Goal: Task Accomplishment & Management: Complete application form

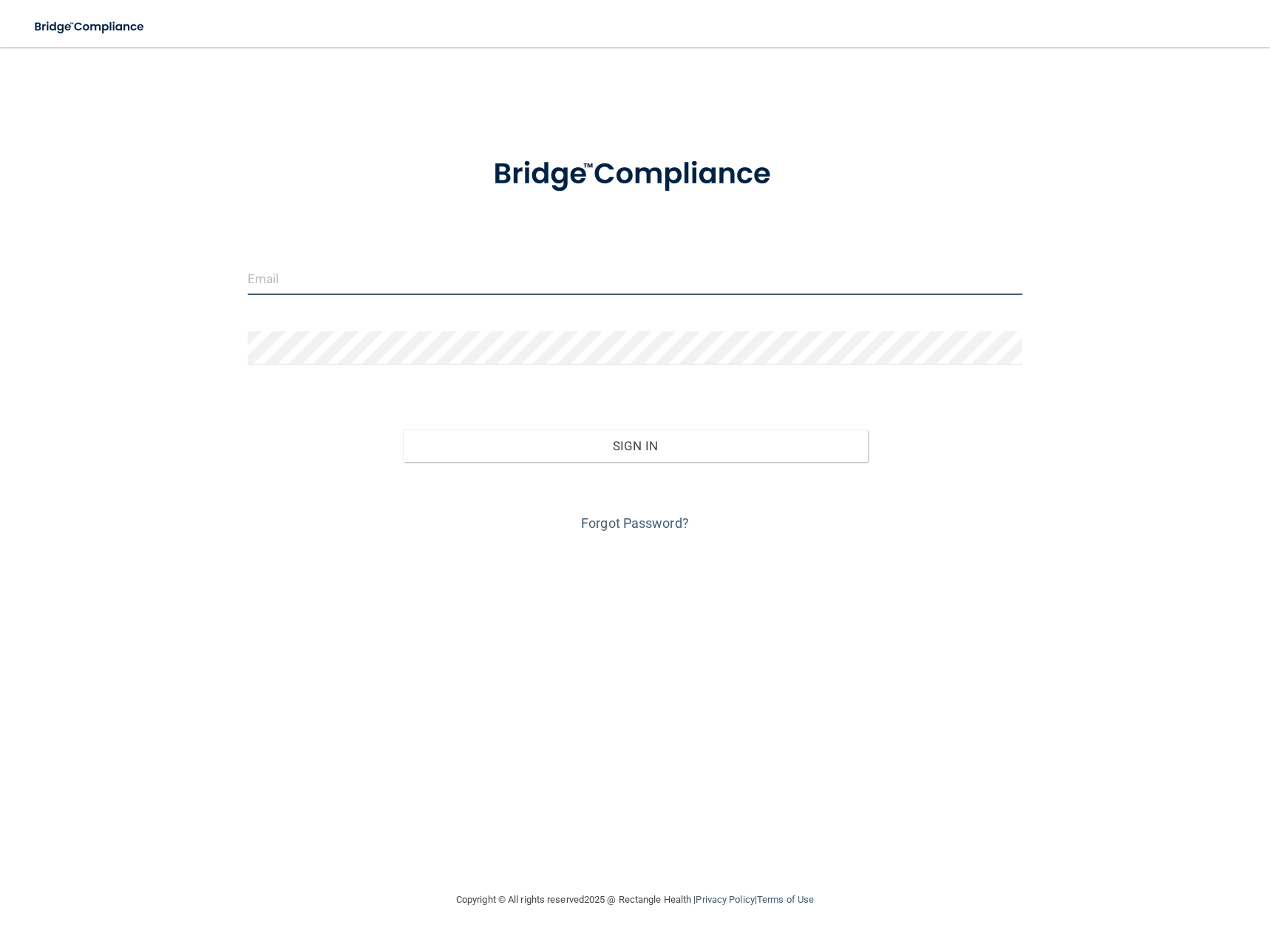
click at [381, 282] on input "email" at bounding box center [635, 278] width 774 height 33
type input "[EMAIL_ADDRESS][DOMAIN_NAME]"
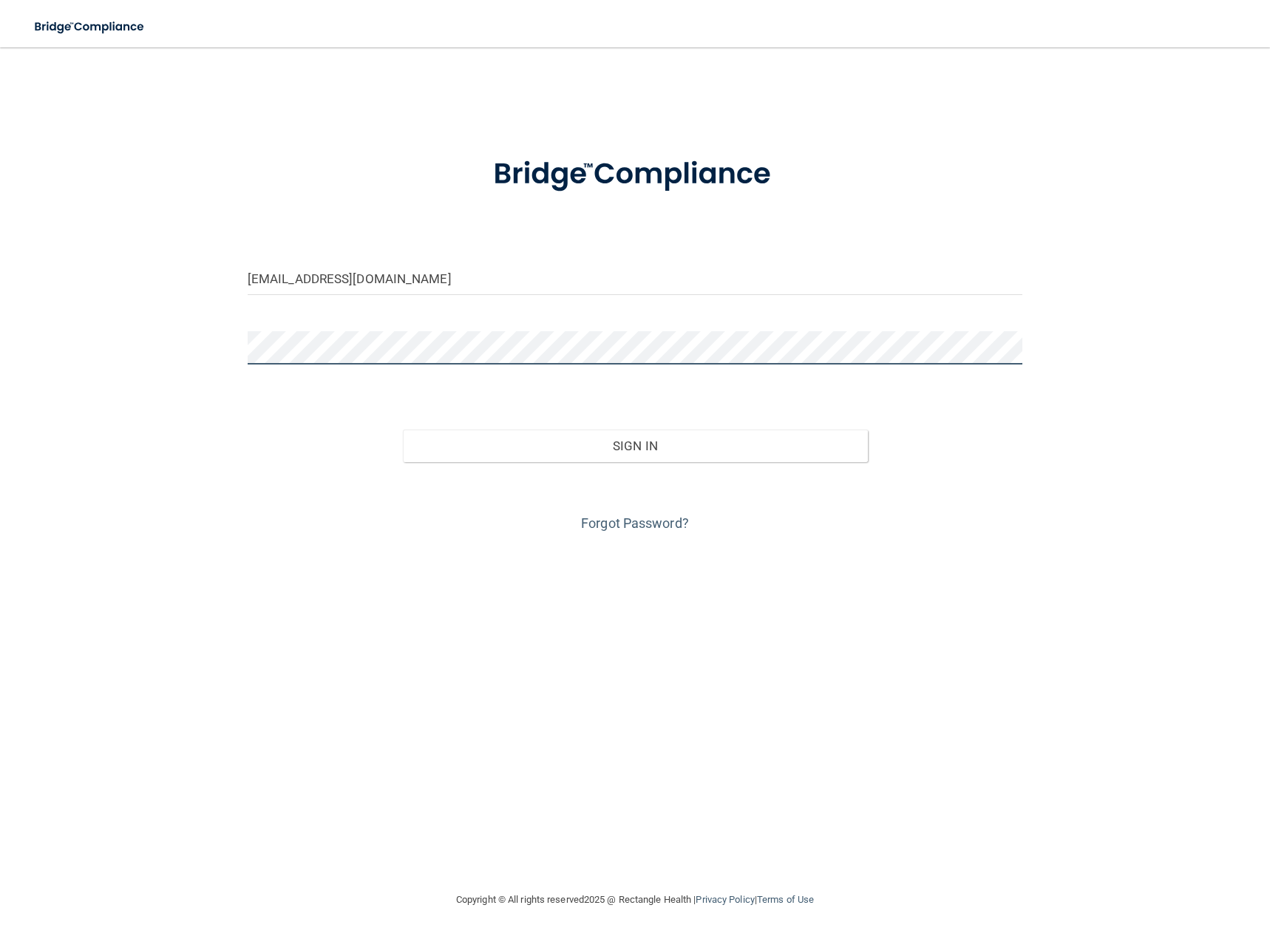
click at [403, 429] on button "Sign In" at bounding box center [635, 445] width 465 height 33
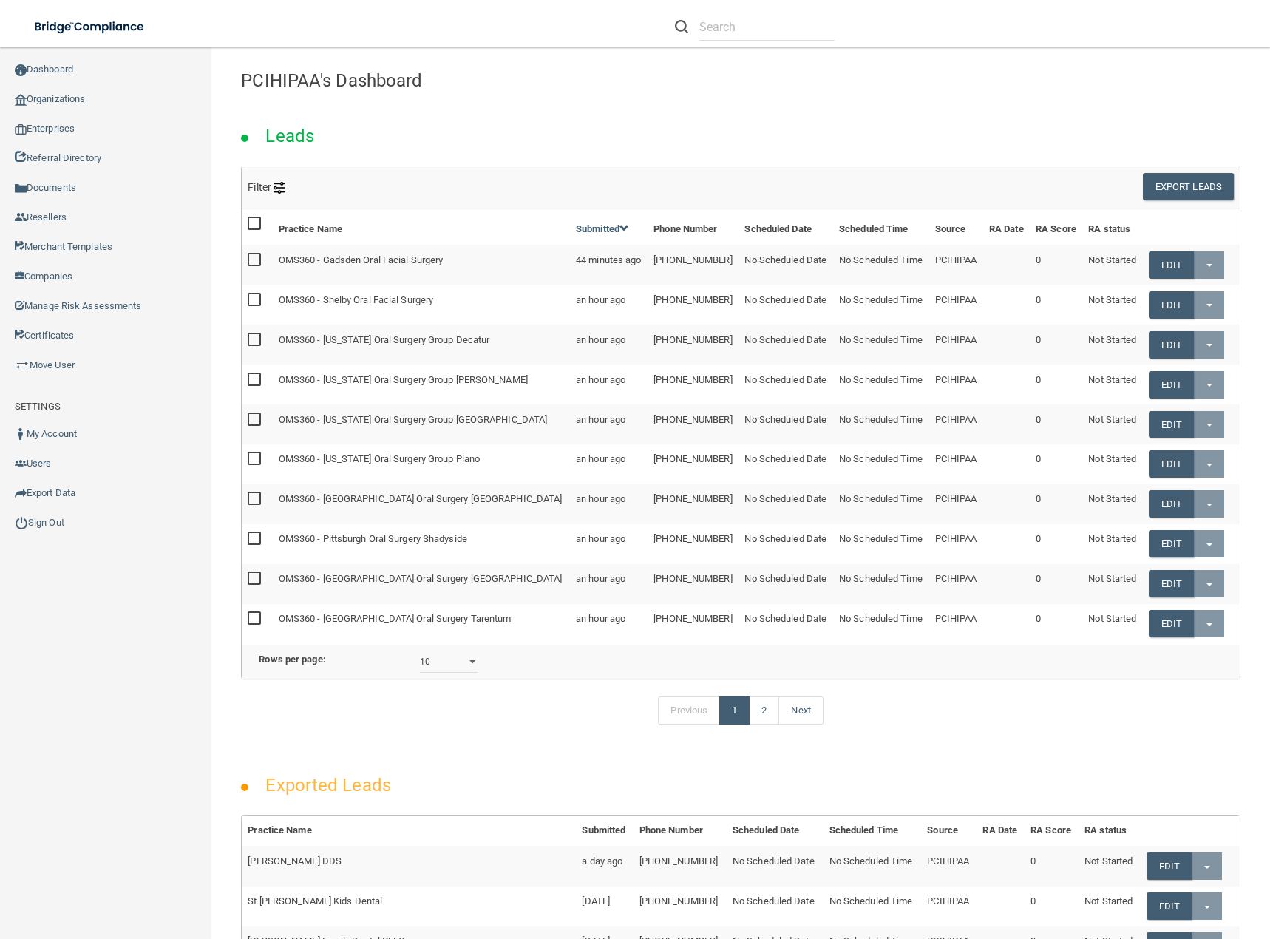
click at [616, 109] on div "Leads" at bounding box center [740, 131] width 1021 height 67
click at [760, 29] on input "text" at bounding box center [766, 26] width 135 height 27
paste input "KM Dental"
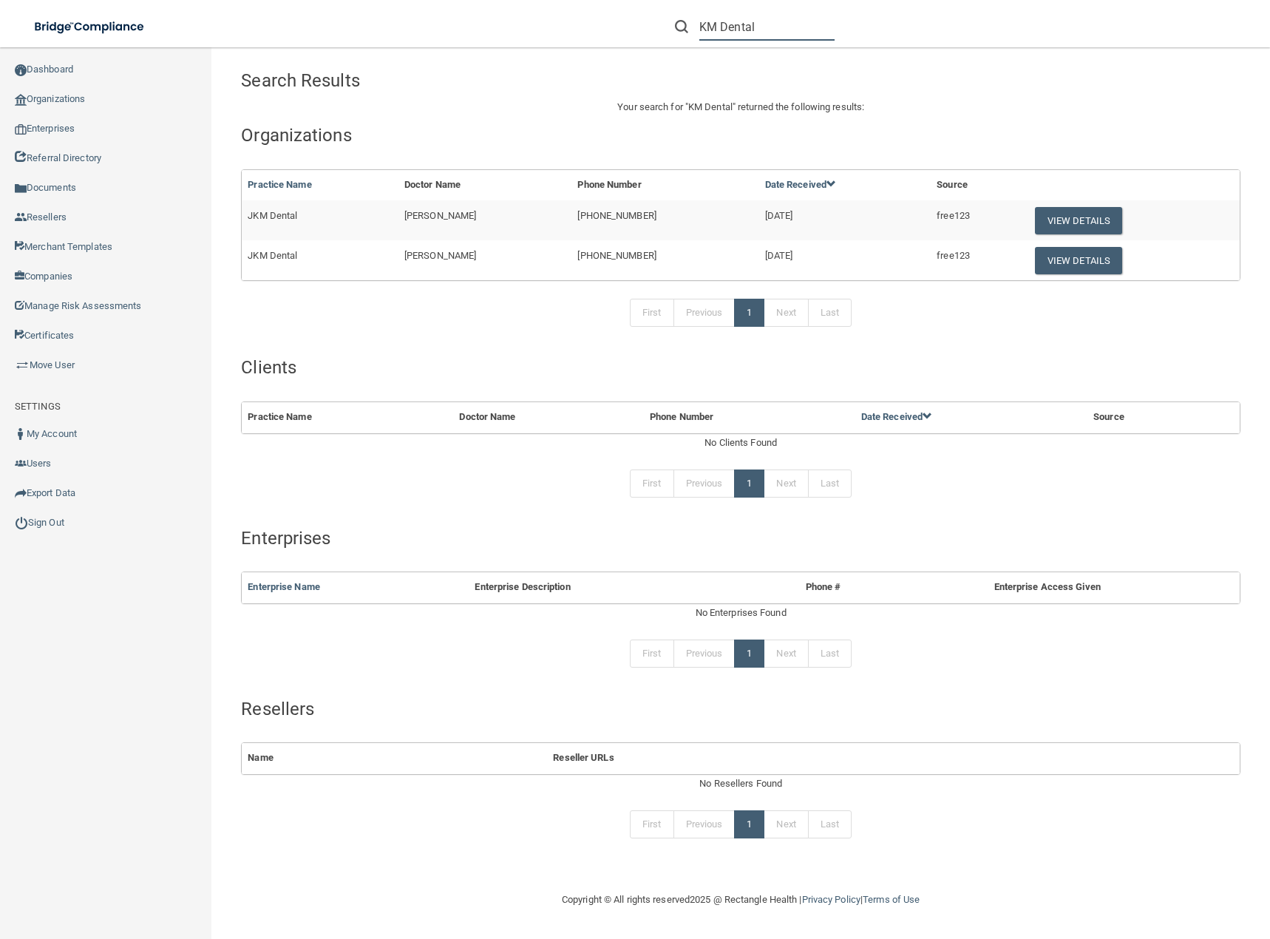
click at [760, 27] on input "KM Dental" at bounding box center [766, 26] width 135 height 27
drag, startPoint x: 760, startPoint y: 27, endPoint x: 676, endPoint y: 27, distance: 84.2
click at [676, 27] on div "KM Dental" at bounding box center [755, 26] width 160 height 27
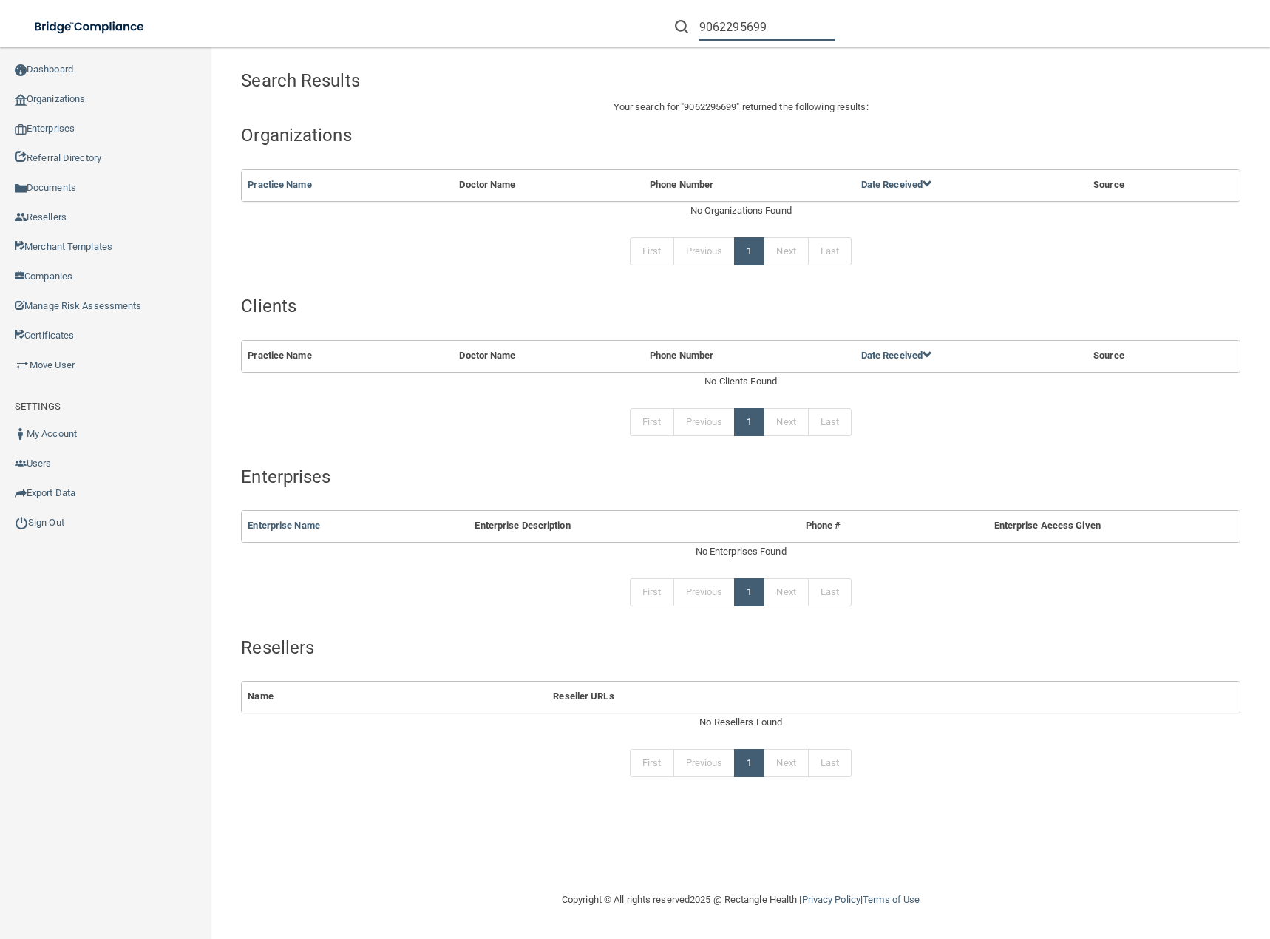
drag, startPoint x: 822, startPoint y: 16, endPoint x: 795, endPoint y: 39, distance: 35.6
click at [817, 23] on input "9062295699" at bounding box center [766, 26] width 135 height 27
drag, startPoint x: 783, startPoint y: 29, endPoint x: 695, endPoint y: 23, distance: 88.1
click at [695, 23] on div "9062295699" at bounding box center [755, 26] width 160 height 27
paste input "[EMAIL_ADDRESS][DOMAIN_NAME]"
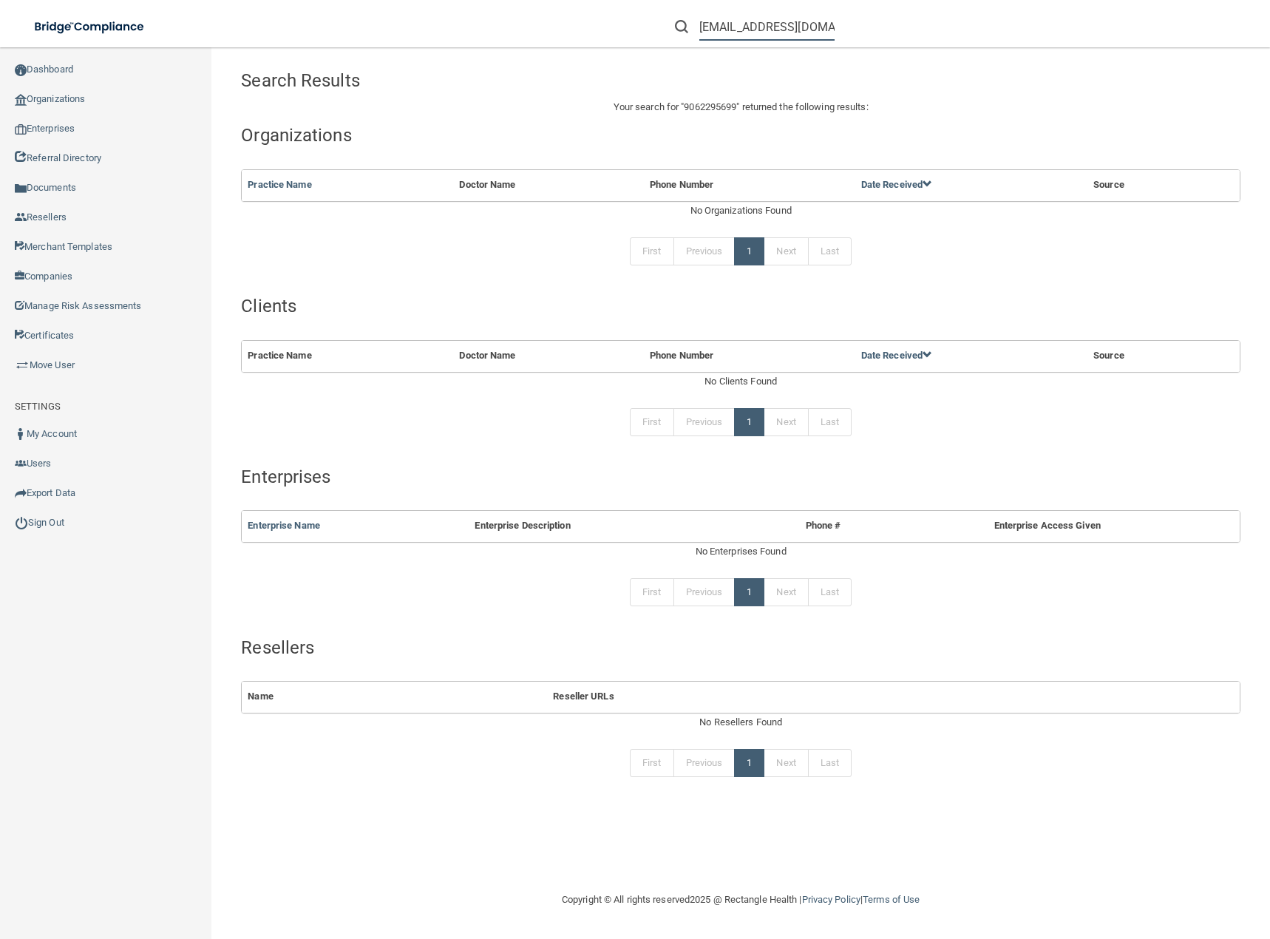
scroll to position [0, 24]
type input "[EMAIL_ADDRESS][DOMAIN_NAME]"
click at [47, 92] on link "Organizations" at bounding box center [106, 99] width 212 height 30
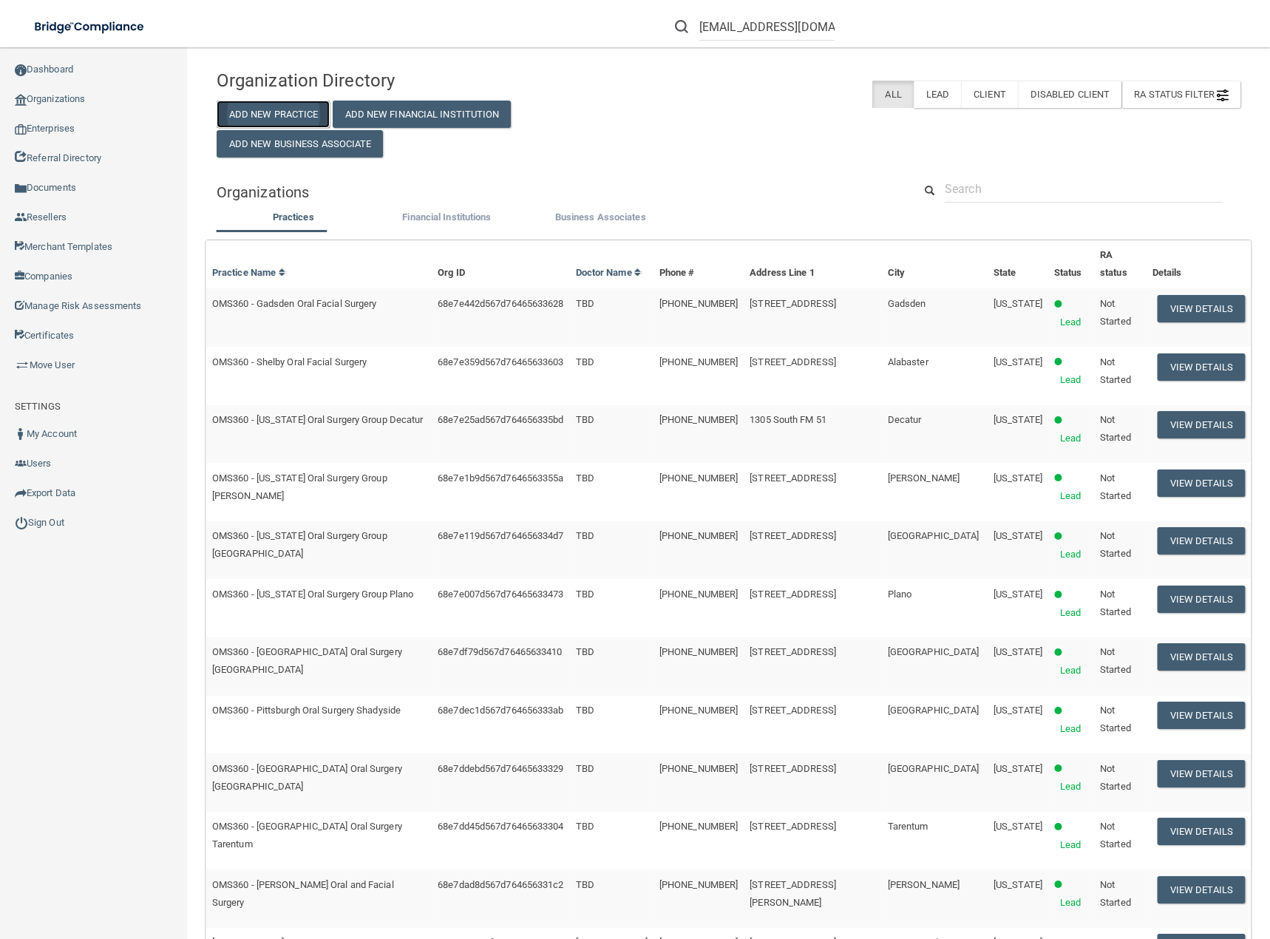
click at [300, 110] on button "Add New Practice" at bounding box center [274, 114] width 114 height 27
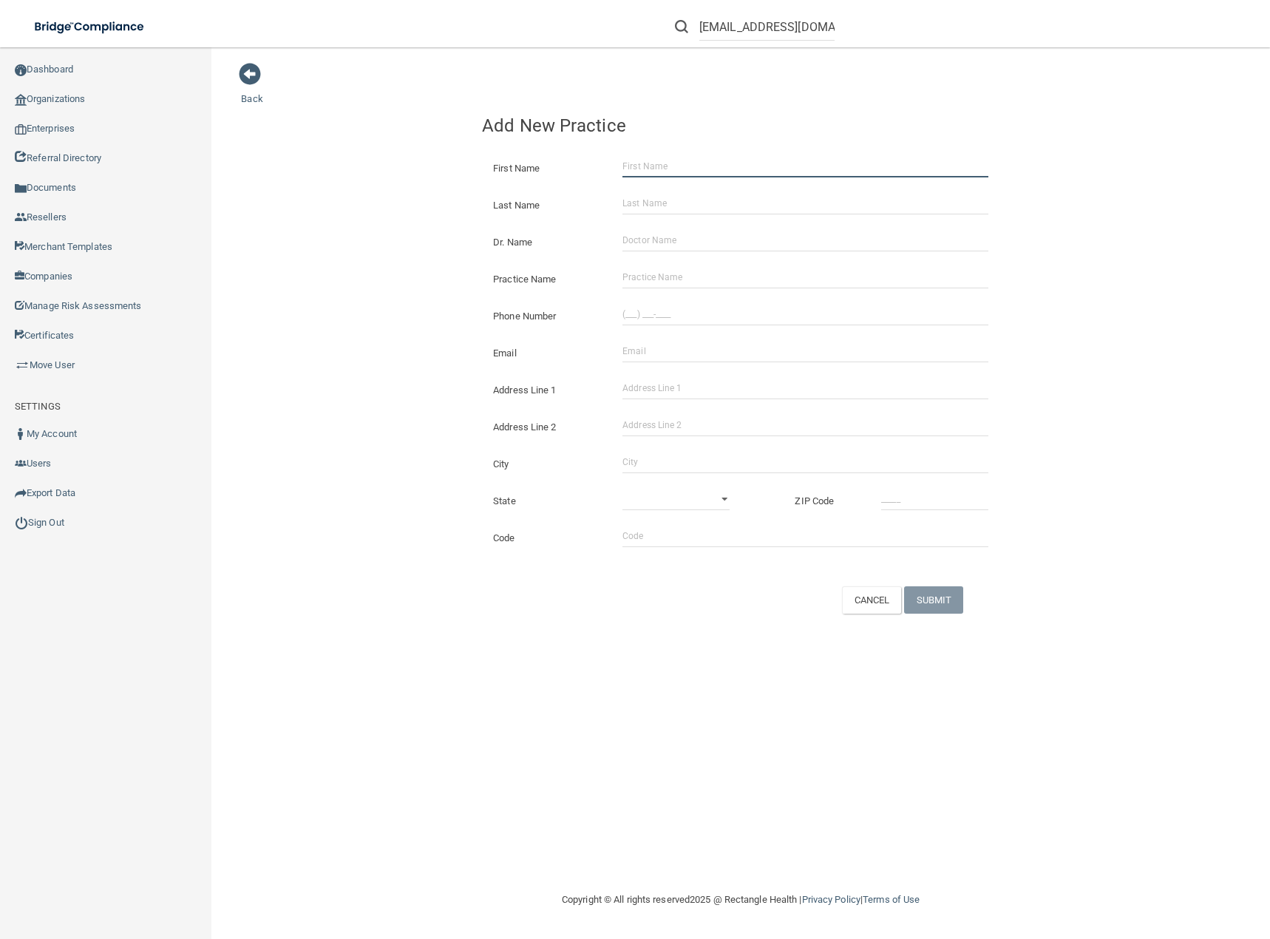
click at [644, 172] on input "First Name" at bounding box center [805, 166] width 366 height 22
click at [643, 165] on input "First Name" at bounding box center [805, 166] width 366 height 22
paste input "[PERSON_NAME]"
type input "[PERSON_NAME]"
click at [709, 200] on input "Last Name" at bounding box center [805, 203] width 366 height 22
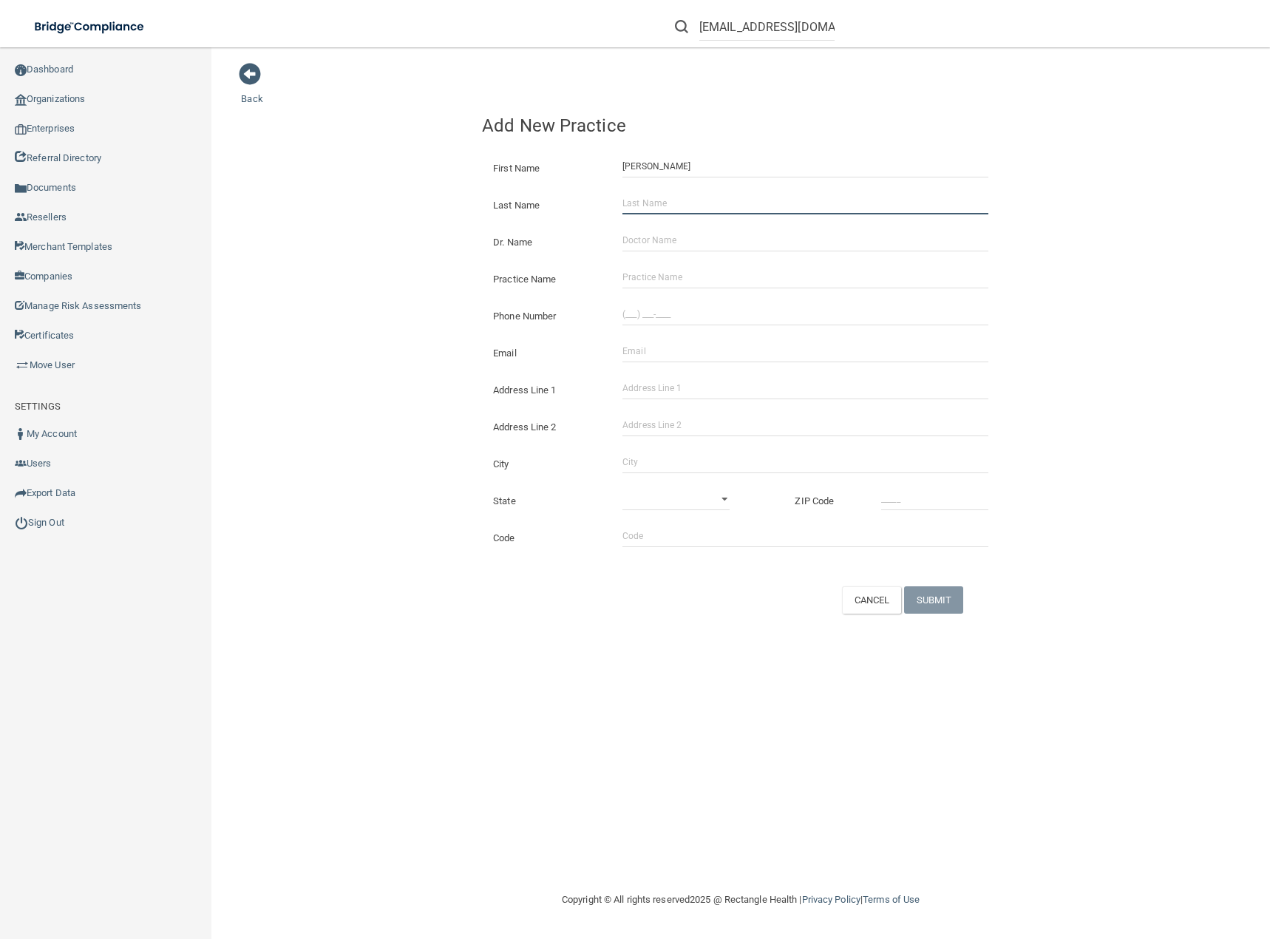
paste input "[PERSON_NAME]"
type input "[PERSON_NAME]"
click at [636, 275] on input "Practice Name" at bounding box center [805, 277] width 366 height 22
paste input "KM Dental"
type input "KM Dental"
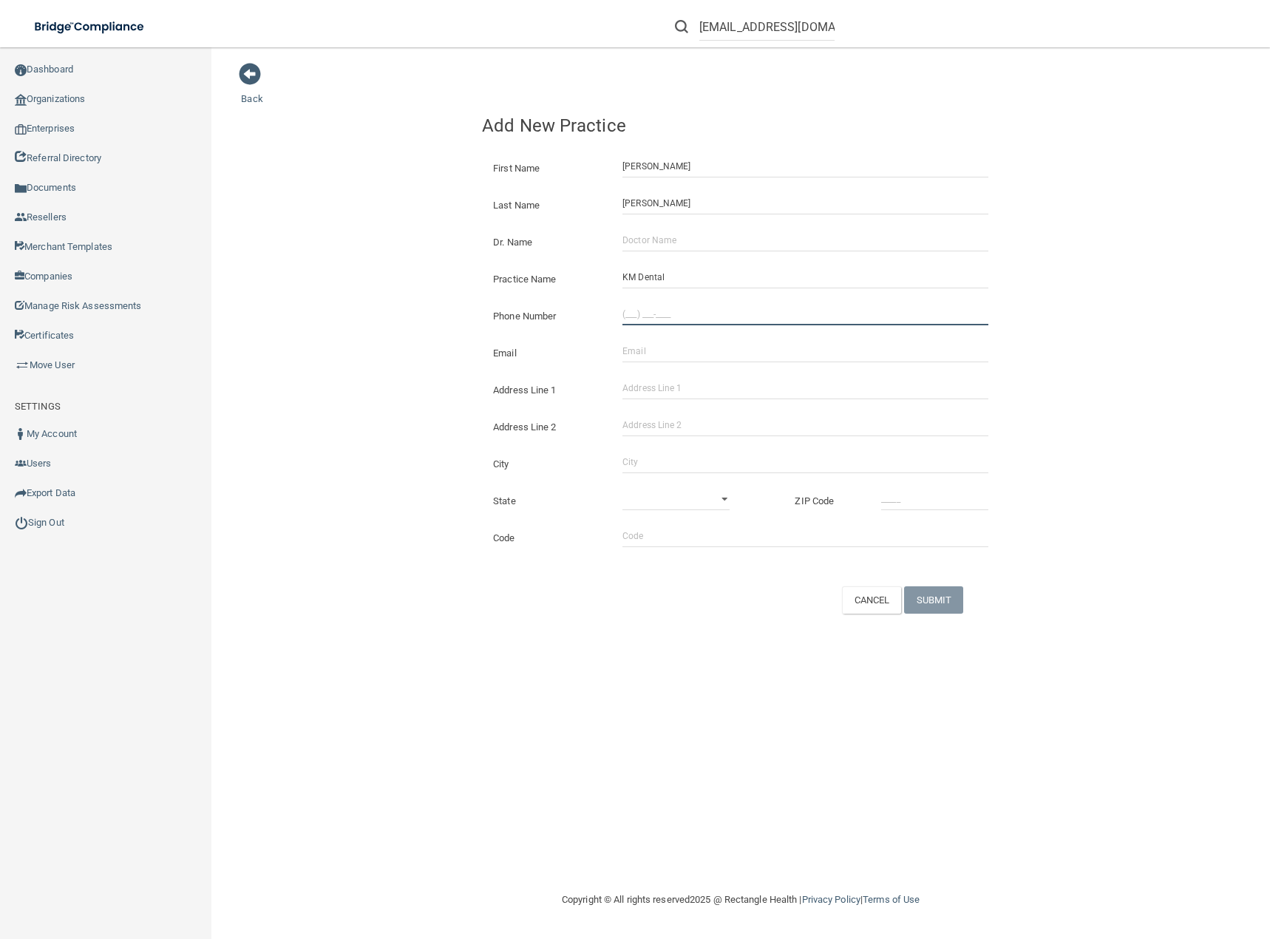
type input "(___) ___-____"
click at [624, 311] on input "(___) ___-____" at bounding box center [805, 314] width 366 height 22
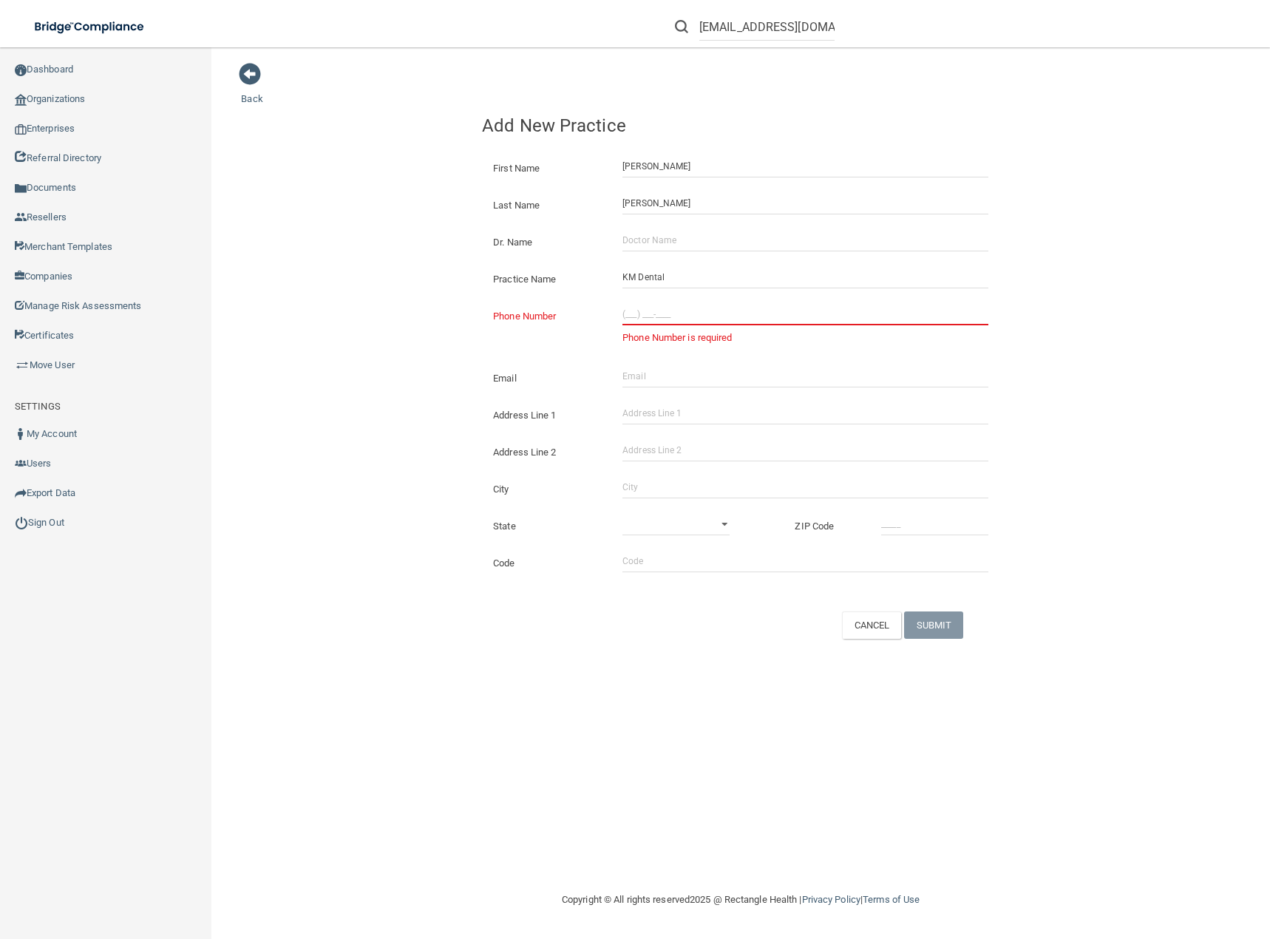
type input "(___) ___-____"
click at [670, 241] on input "Dr. Name" at bounding box center [805, 240] width 366 height 22
paste input "[PERSON_NAME] DDS PC"
type input "[PERSON_NAME] DDS PC"
click at [627, 316] on input "(___) ___-____" at bounding box center [805, 314] width 366 height 22
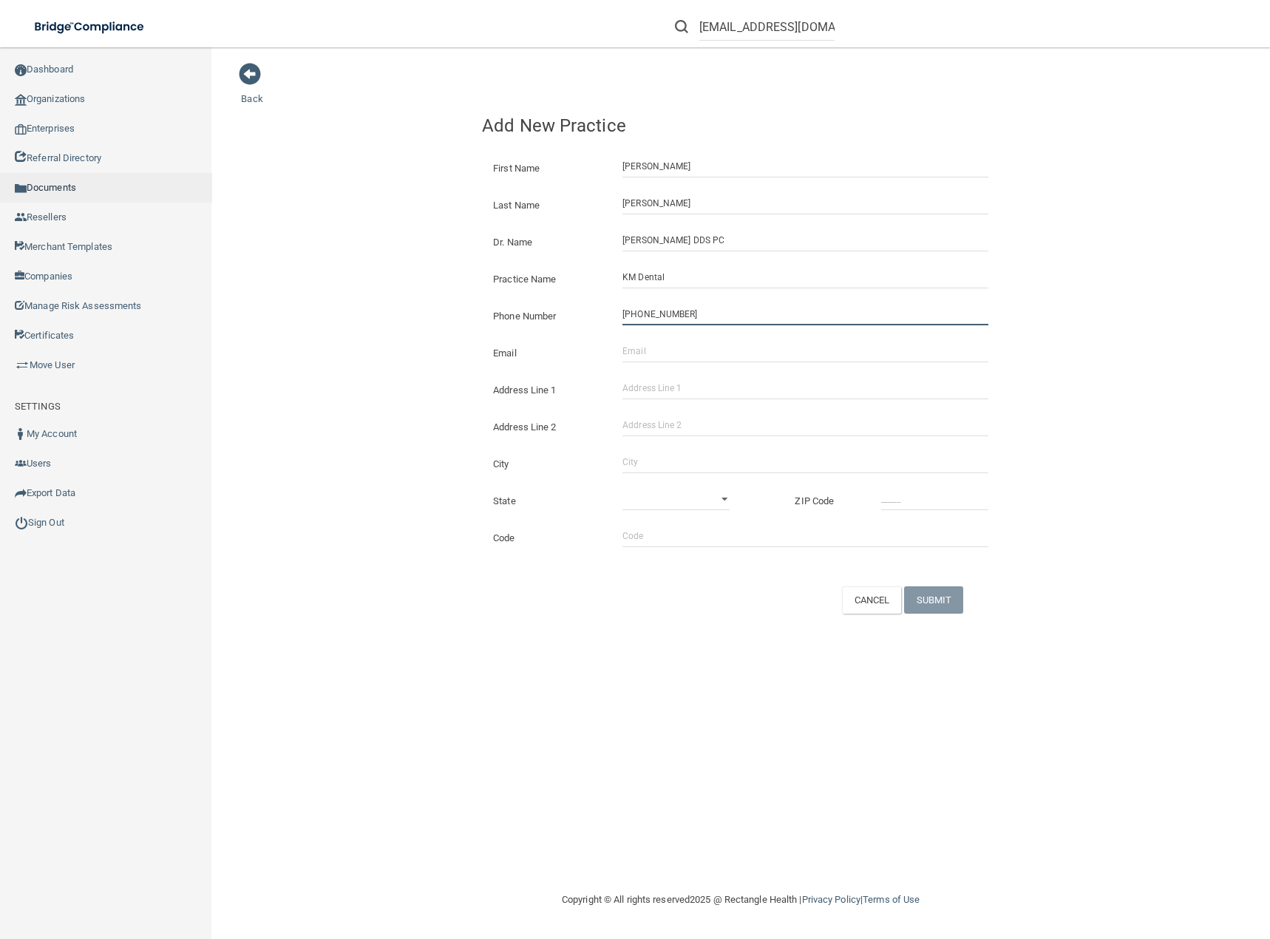
type input "[PHONE_NUMBER]"
click at [633, 350] on input "Email" at bounding box center [805, 351] width 366 height 22
paste input "[EMAIL_ADDRESS][DOMAIN_NAME]"
type input "[EMAIL_ADDRESS][DOMAIN_NAME]"
click at [632, 388] on input "Address Line 1" at bounding box center [805, 388] width 366 height 22
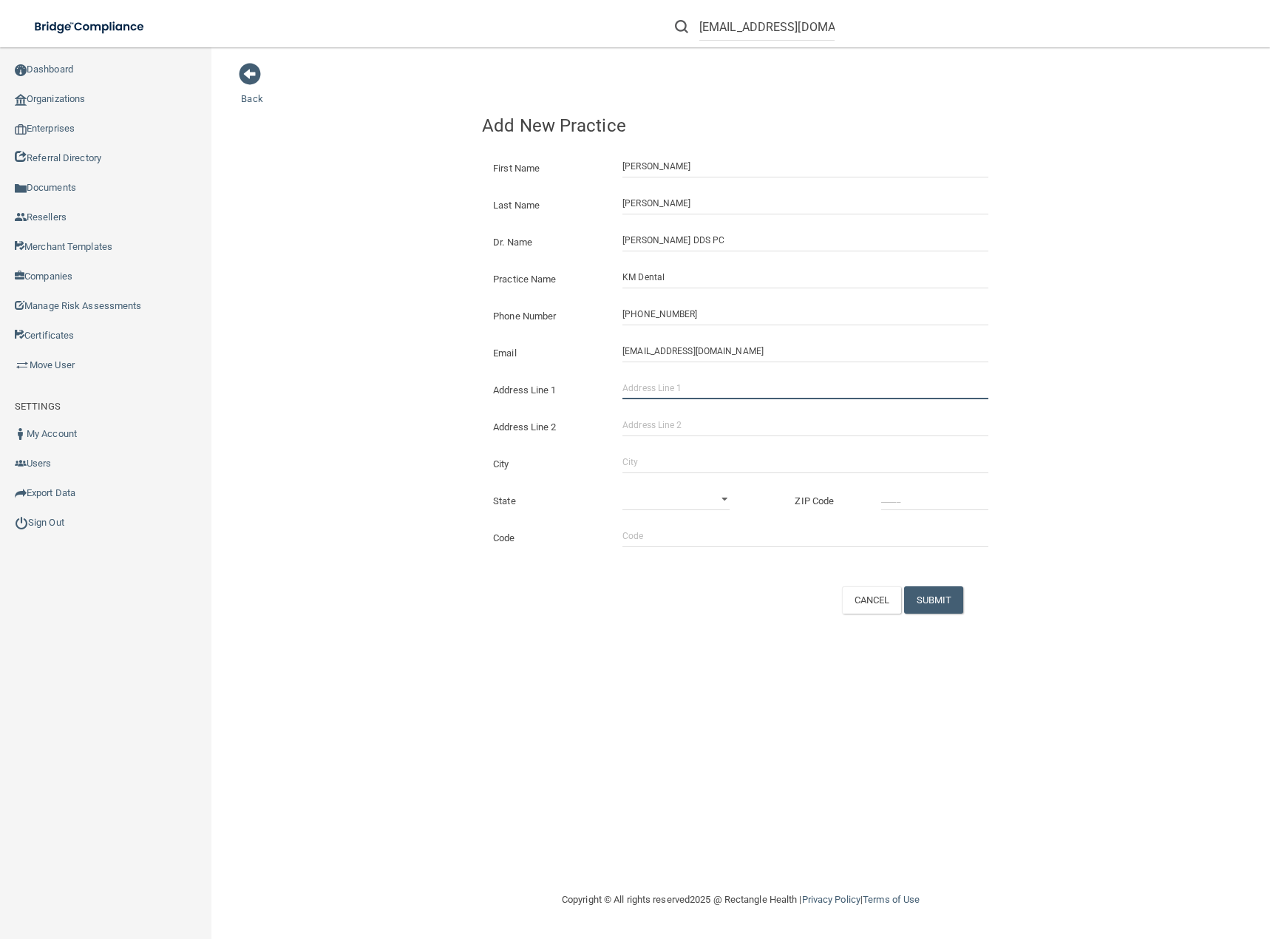
click at [697, 391] on input "Address Line 1" at bounding box center [805, 388] width 366 height 22
paste input "[STREET_ADDRESS][PERSON_NAME]"
type input "[STREET_ADDRESS][PERSON_NAME]"
click at [655, 462] on input "City" at bounding box center [805, 462] width 366 height 22
type input "Wakefield"
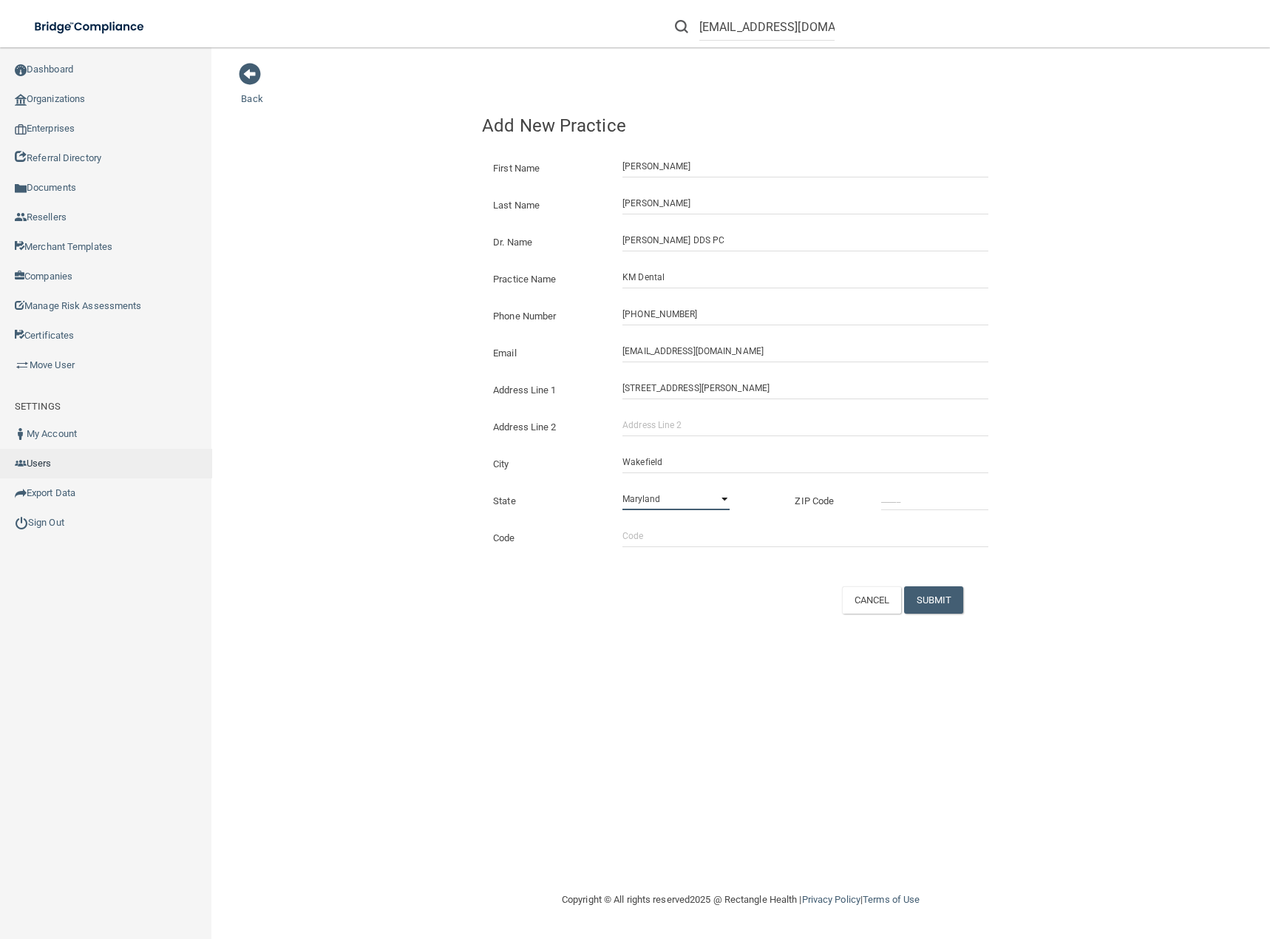
select select "21"
type input "49968"
click at [930, 602] on button "SUBMIT" at bounding box center [934, 599] width 60 height 27
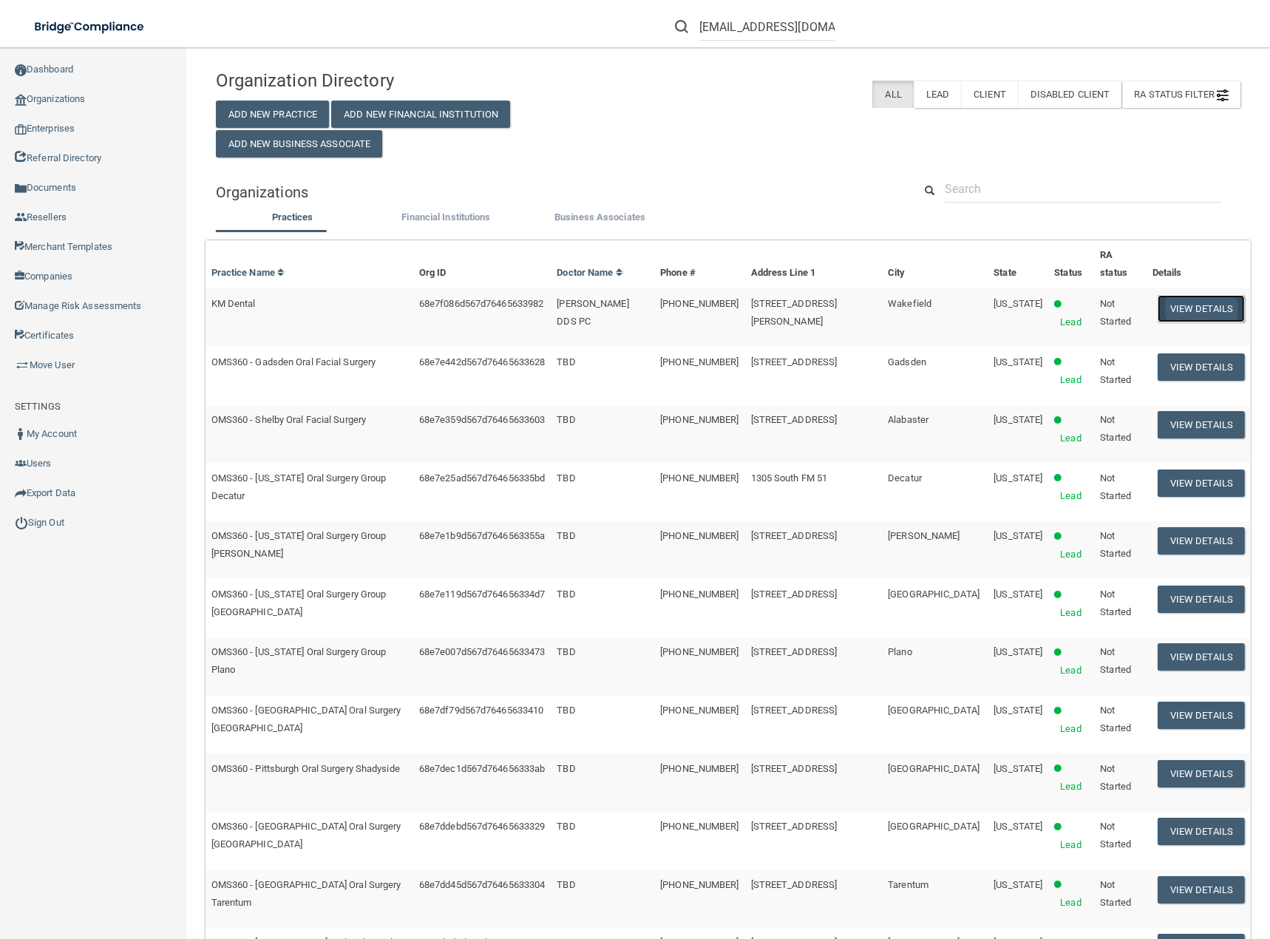
click at [1165, 295] on button "View Details" at bounding box center [1200, 308] width 87 height 27
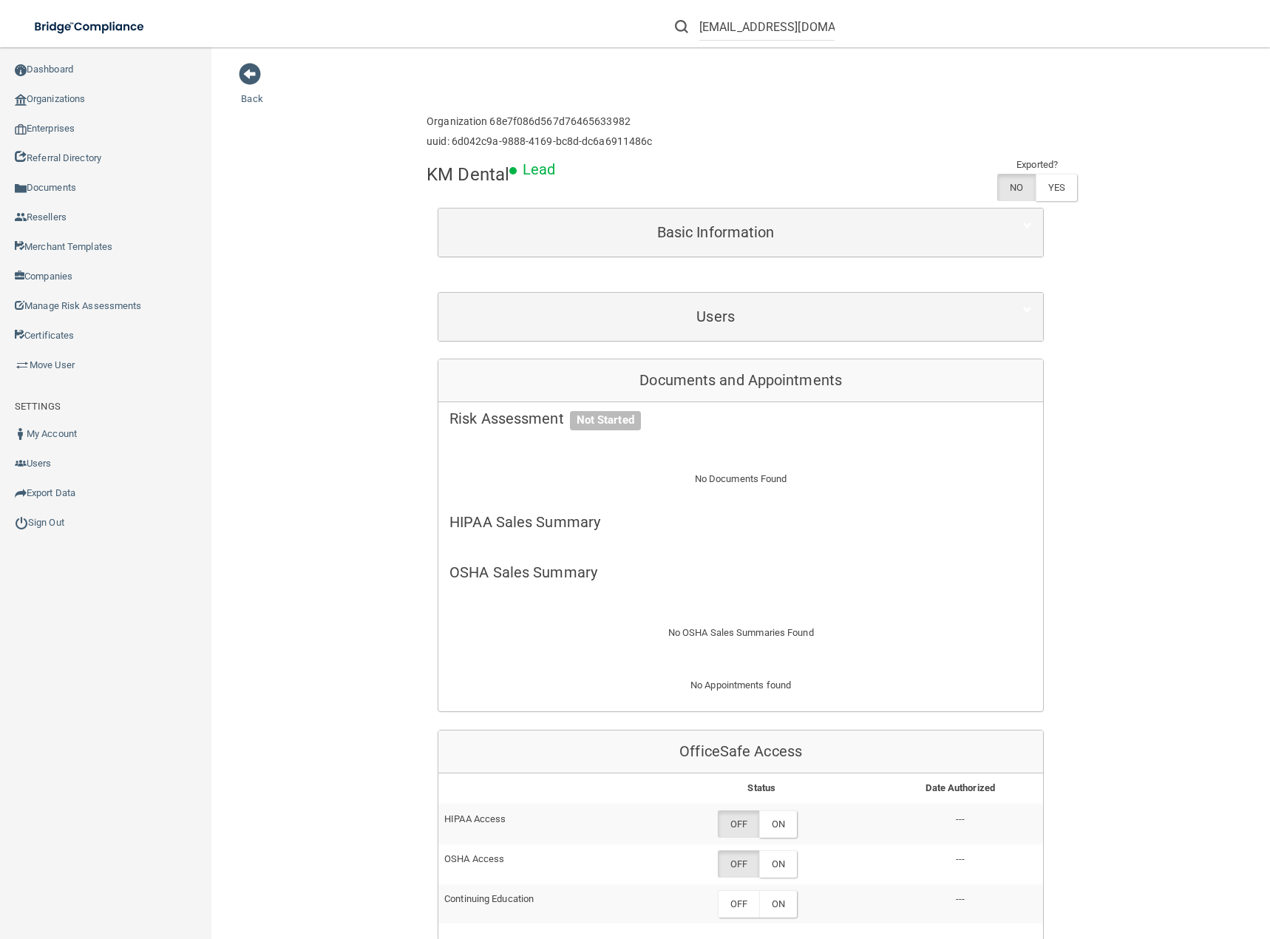
click at [644, 137] on h6 "uuid: 6d042c9a-9888-4169-bc8d-dc6a6911486c" at bounding box center [538, 141] width 225 height 11
